Goal: Information Seeking & Learning: Learn about a topic

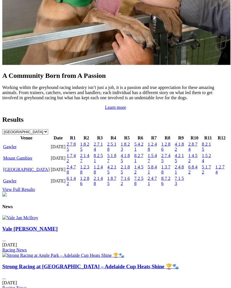
scroll to position [553, 0]
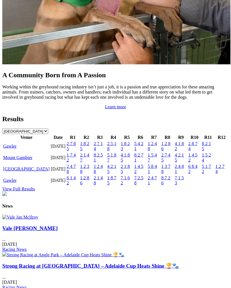
click at [15, 148] on link "Gawler" at bounding box center [9, 146] width 13 height 5
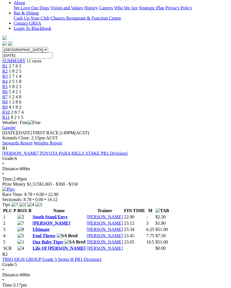
scroll to position [149, 0]
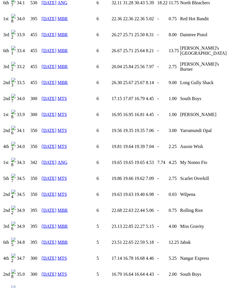
scroll to position [651, 0]
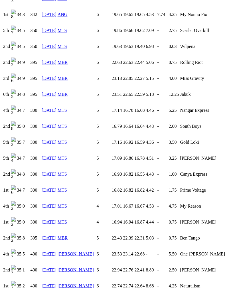
scroll to position [798, 0]
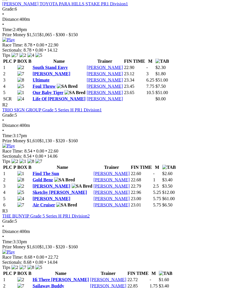
scroll to position [299, 0]
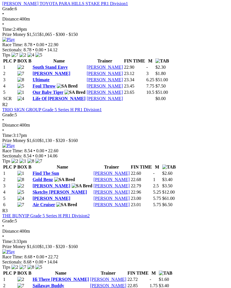
click at [53, 277] on link "Hi There [PERSON_NAME]" at bounding box center [60, 279] width 56 height 5
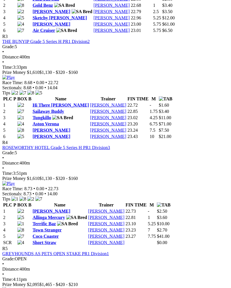
scroll to position [473, 0]
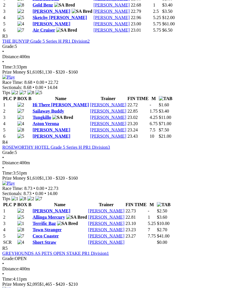
click at [50, 208] on link "[PERSON_NAME]" at bounding box center [51, 210] width 38 height 5
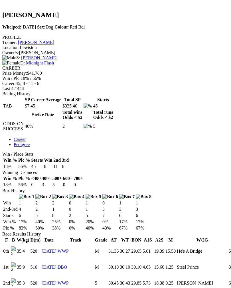
scroll to position [193, 0]
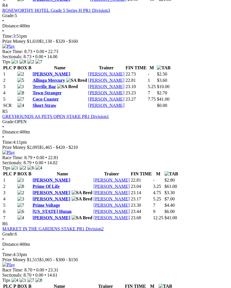
scroll to position [610, 0]
click at [51, 177] on link "[PERSON_NAME]" at bounding box center [51, 179] width 38 height 5
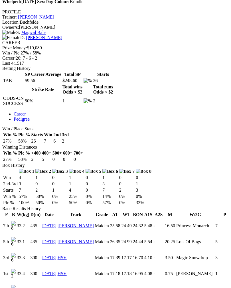
scroll to position [217, 0]
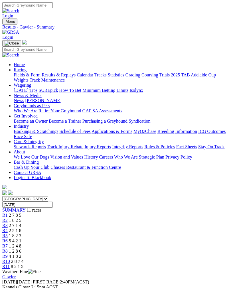
scroll to position [620, 0]
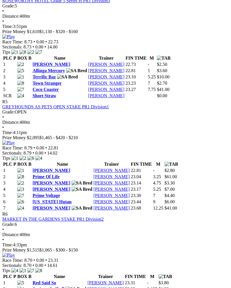
click at [15, 140] on img at bounding box center [8, 142] width 13 height 5
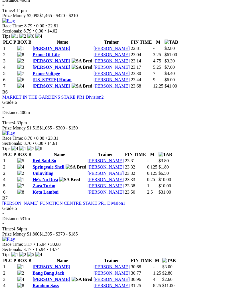
scroll to position [743, 0]
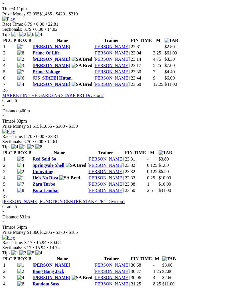
click at [51, 156] on link "Red Said So" at bounding box center [44, 158] width 24 height 5
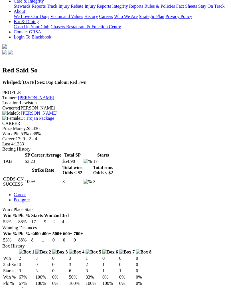
scroll to position [138, 0]
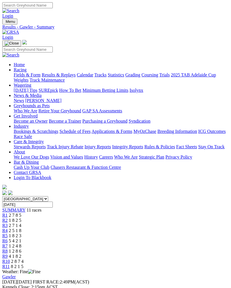
scroll to position [752, 0]
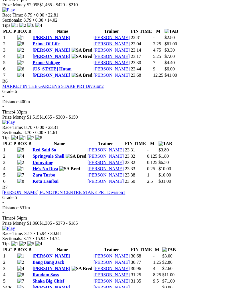
click at [15, 120] on img at bounding box center [8, 122] width 13 height 5
click at [49, 172] on link "Zara Turbo" at bounding box center [43, 174] width 23 height 5
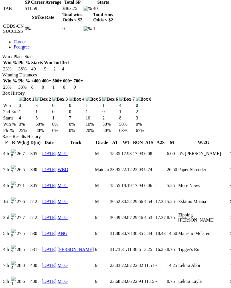
scroll to position [290, 0]
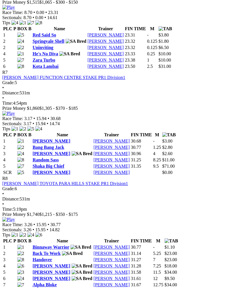
scroll to position [873, 0]
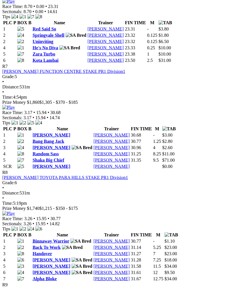
click at [15, 105] on img at bounding box center [8, 107] width 13 height 5
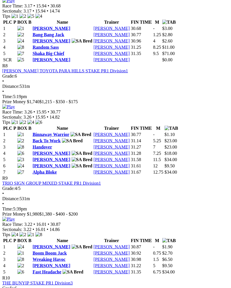
scroll to position [980, 0]
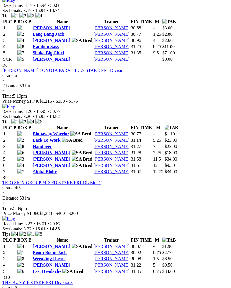
click at [15, 104] on img at bounding box center [8, 106] width 13 height 5
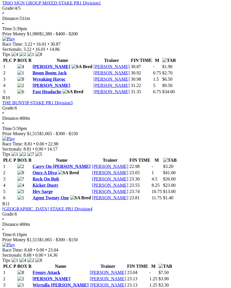
scroll to position [1160, 0]
click at [52, 87] on link "Stevie Monelli" at bounding box center [51, 85] width 38 height 5
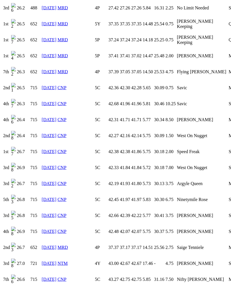
scroll to position [1074, 0]
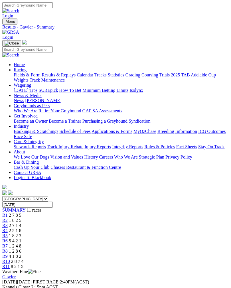
scroll to position [1170, 0]
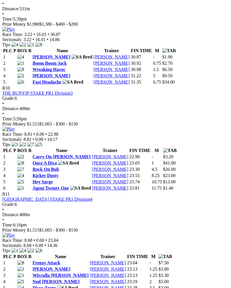
click at [15, 32] on img at bounding box center [8, 29] width 13 height 5
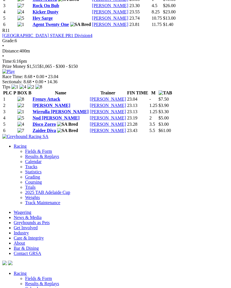
scroll to position [1337, 0]
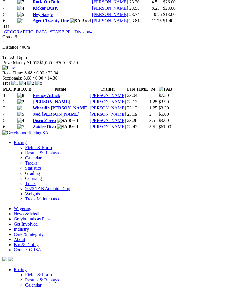
click at [51, 129] on link "Zaidee Diva" at bounding box center [43, 126] width 23 height 5
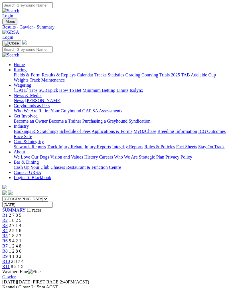
scroll to position [1346, 0]
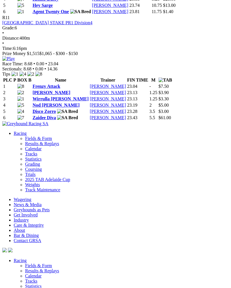
click at [15, 61] on img at bounding box center [8, 58] width 13 height 5
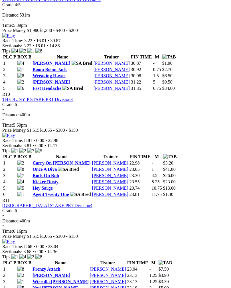
scroll to position [1158, 0]
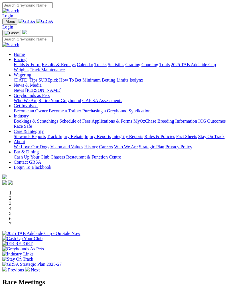
scroll to position [563, 0]
